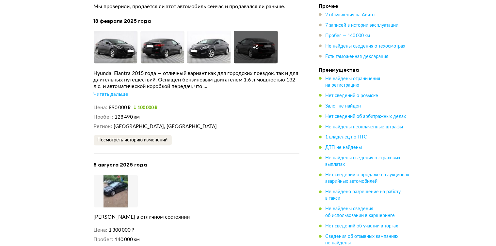
scroll to position [1077, 0]
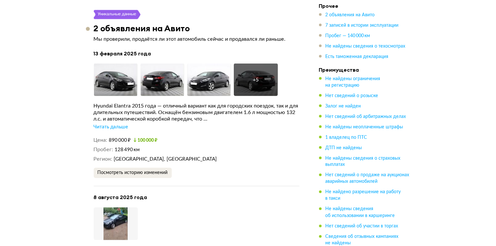
click at [119, 124] on div "Читать дальше" at bounding box center [111, 127] width 35 height 7
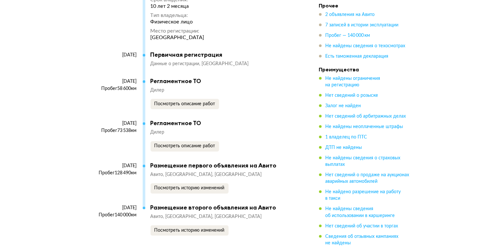
scroll to position [1632, 0]
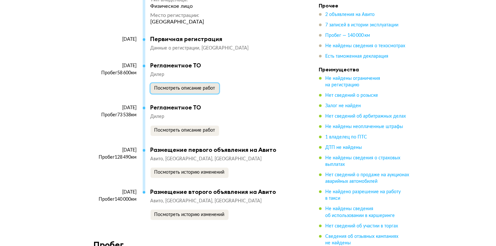
click at [192, 86] on span "Посмотреть описание работ" at bounding box center [184, 88] width 61 height 5
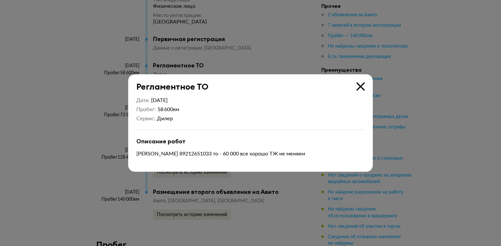
click at [360, 86] on icon at bounding box center [361, 87] width 8 height 8
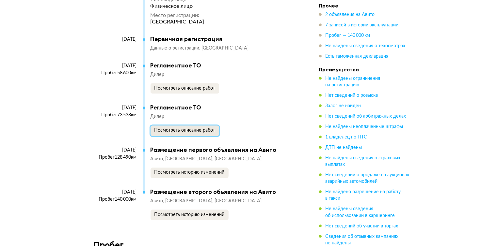
click at [188, 128] on span "Посмотреть описание работ" at bounding box center [184, 130] width 61 height 5
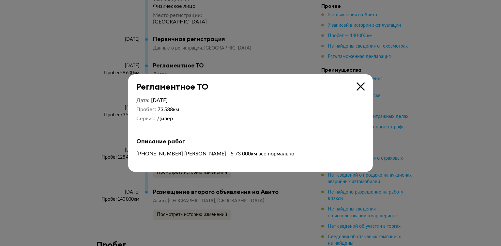
click at [359, 85] on icon at bounding box center [361, 87] width 8 height 8
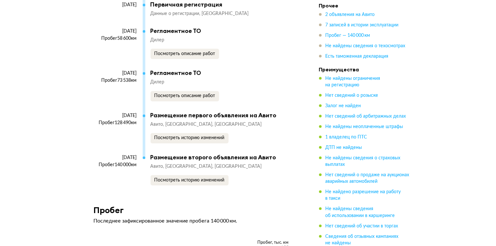
scroll to position [1698, 0]
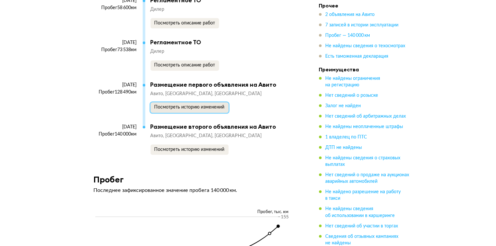
click at [193, 105] on span "Посмотреть историю изменений" at bounding box center [189, 107] width 70 height 5
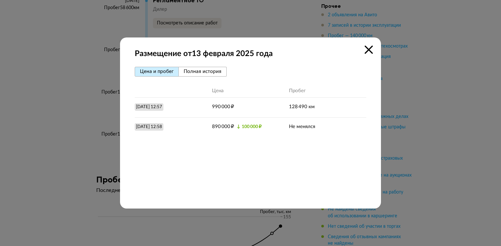
click at [369, 48] on icon at bounding box center [369, 50] width 8 height 8
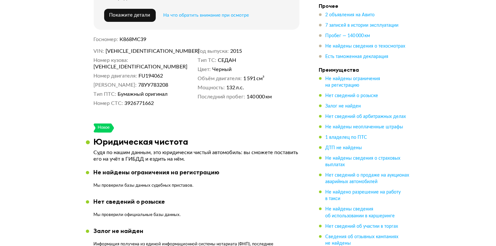
scroll to position [261, 0]
